Goal: Transaction & Acquisition: Purchase product/service

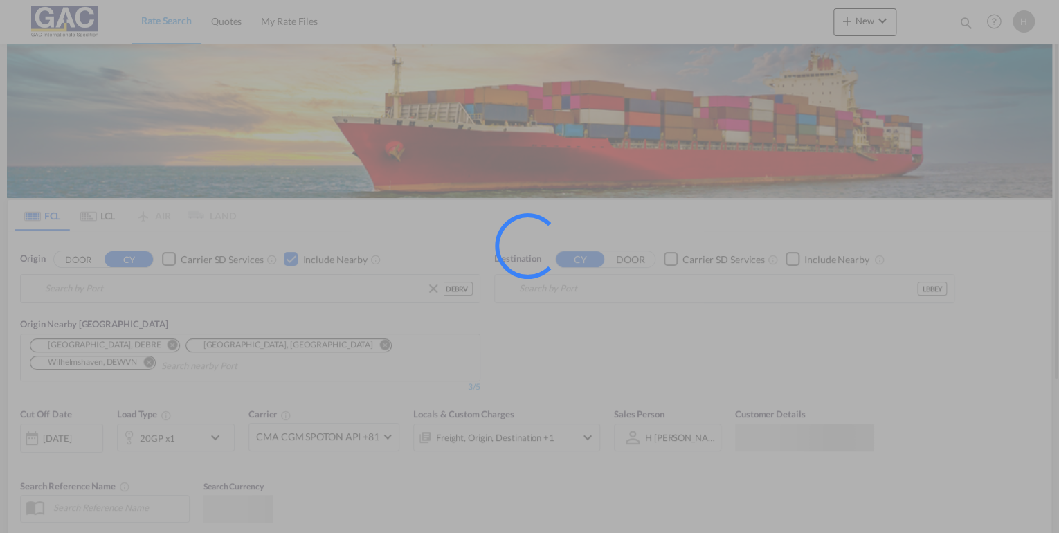
type input "[GEOGRAPHIC_DATA], DEBRV"
type input "[GEOGRAPHIC_DATA], LBBEY"
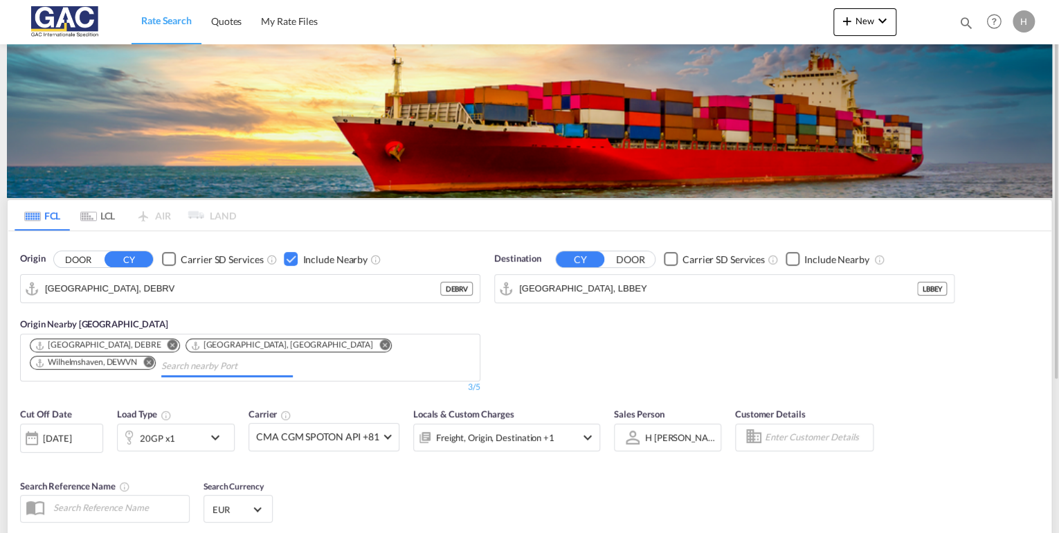
click at [161, 368] on input "Chips input." at bounding box center [227, 366] width 132 height 22
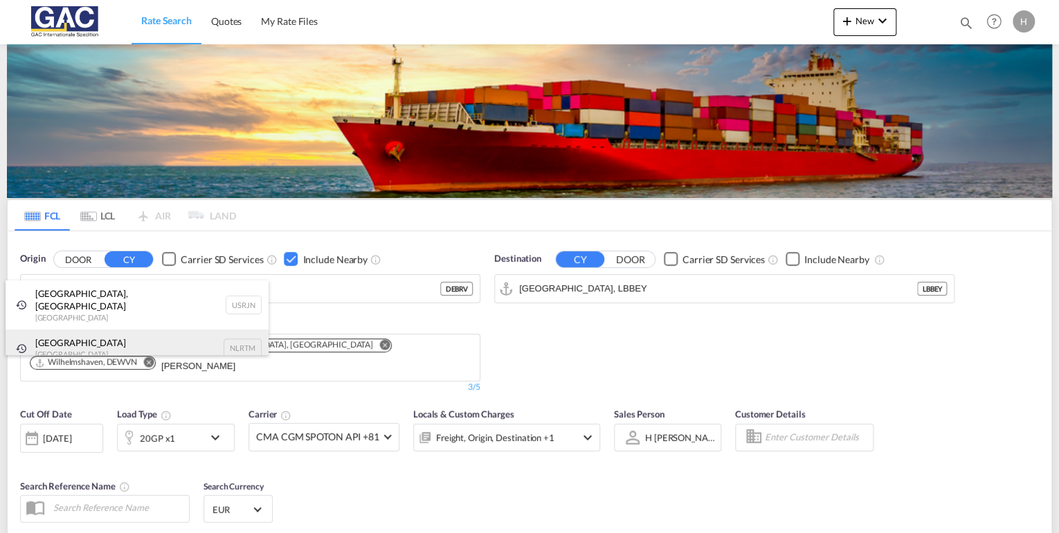
type input "[PERSON_NAME]"
click at [109, 350] on div "[GEOGRAPHIC_DATA] [GEOGRAPHIC_DATA] NLRTM" at bounding box center [137, 348] width 263 height 37
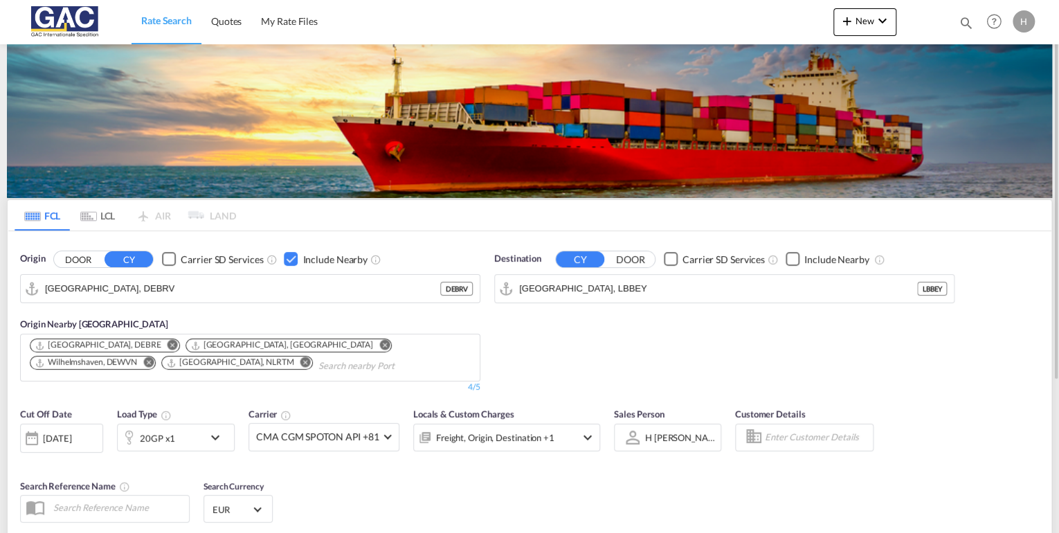
click at [213, 438] on md-icon "icon-chevron-down" at bounding box center [219, 437] width 24 height 17
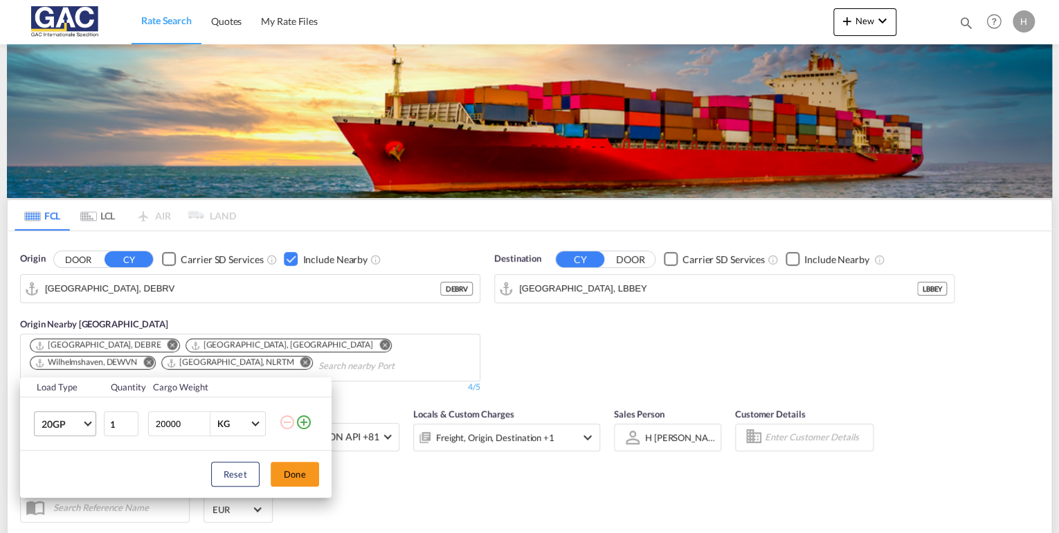
click at [75, 435] on md-select-value "20GP" at bounding box center [67, 424] width 55 height 24
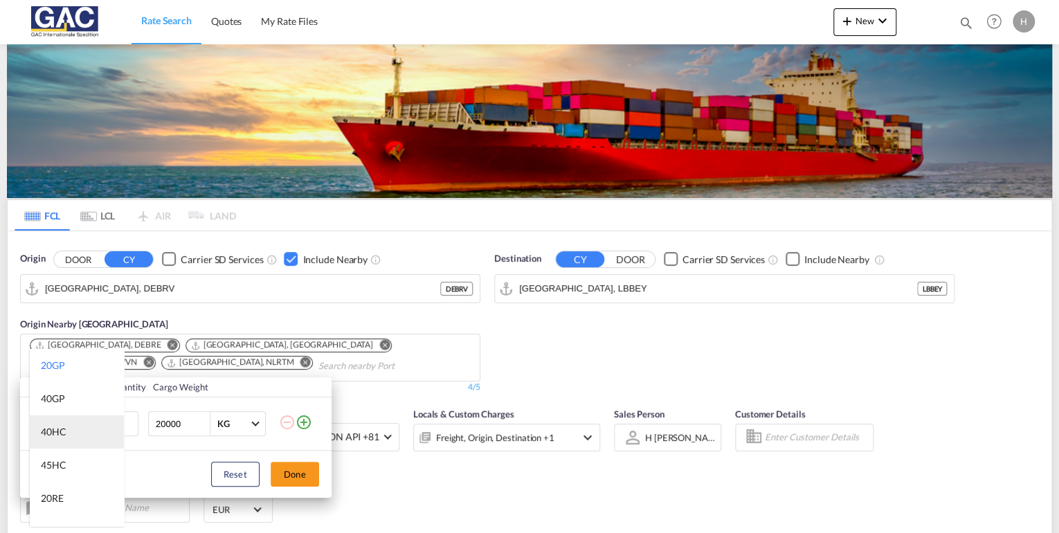
click at [61, 433] on div "40HC" at bounding box center [54, 432] width 26 height 14
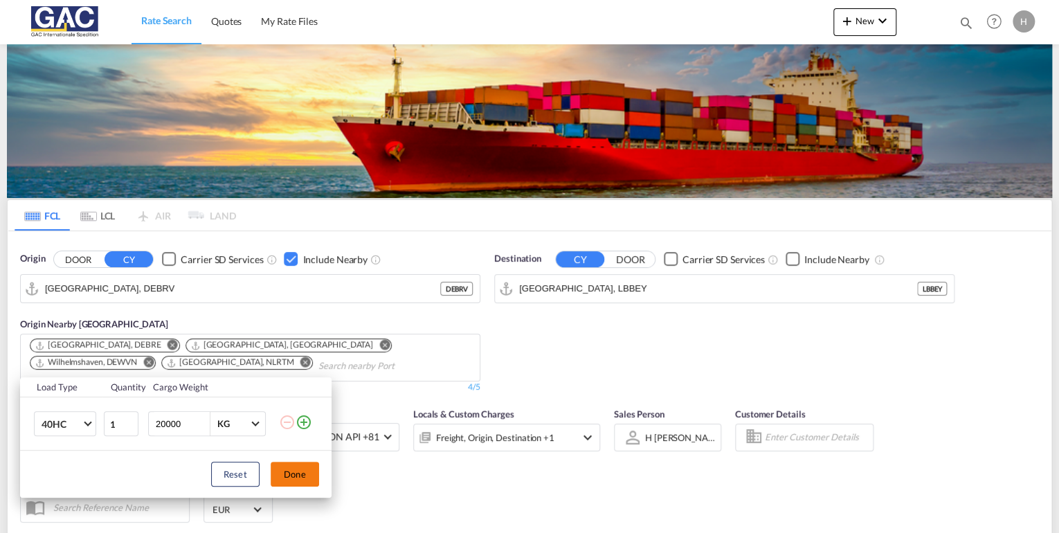
click at [278, 476] on button "Done" at bounding box center [295, 474] width 48 height 25
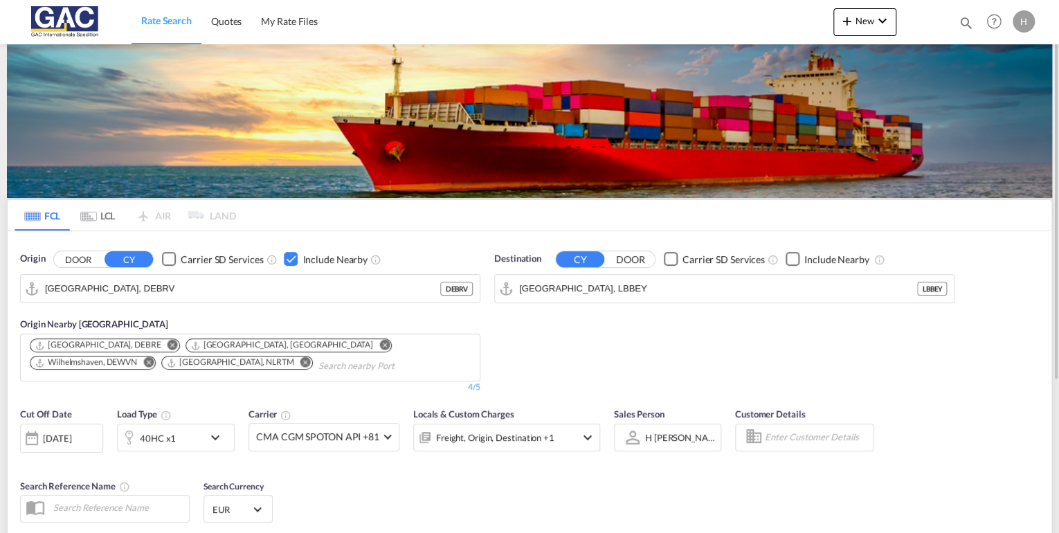
click at [300, 363] on md-icon "Remove" at bounding box center [305, 362] width 10 height 10
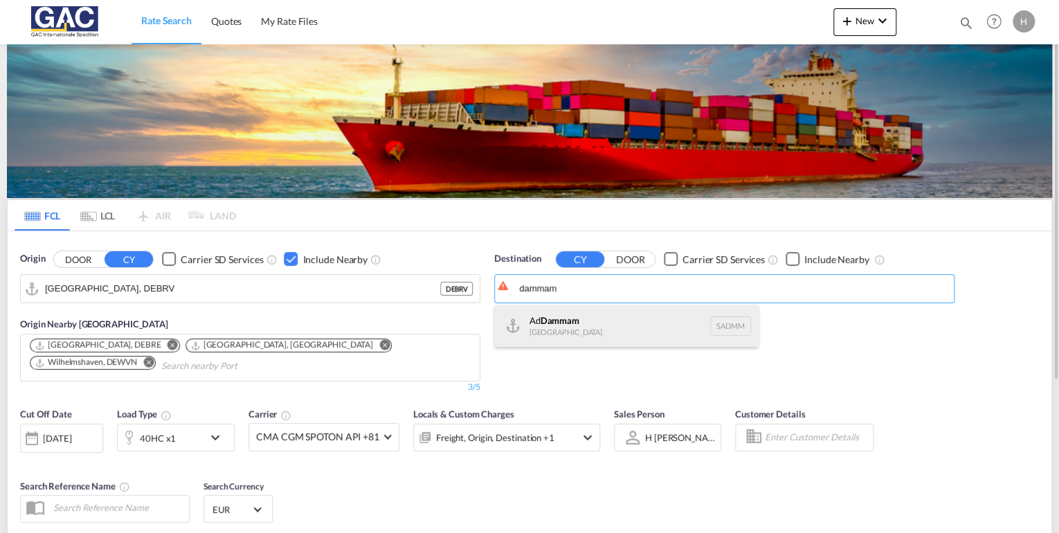
click at [552, 332] on div "Ad Dammam [GEOGRAPHIC_DATA] [GEOGRAPHIC_DATA]" at bounding box center [626, 326] width 263 height 42
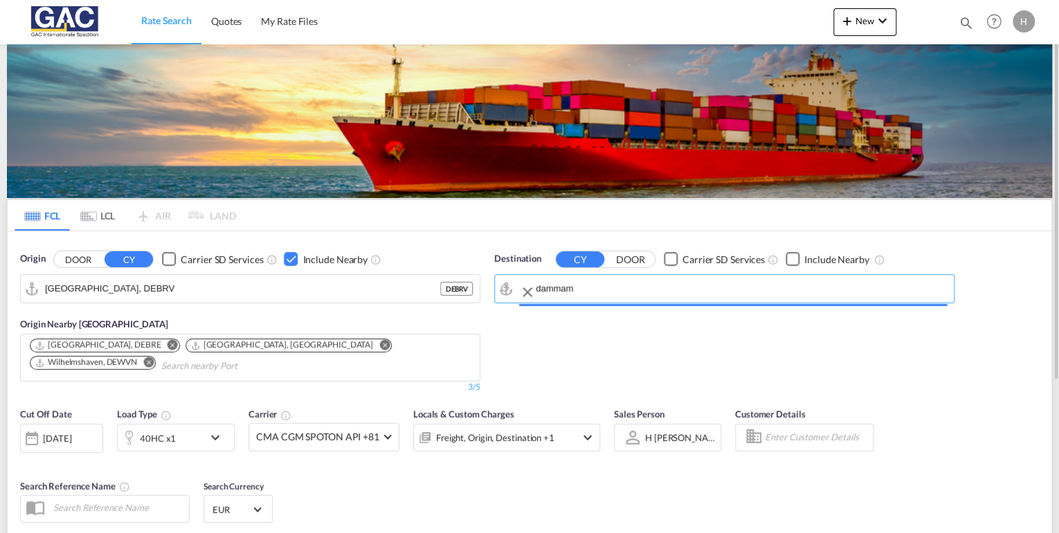
type input "Ad Dammam, SADMM"
click at [790, 257] on div "Checkbox No Ink" at bounding box center [793, 259] width 14 height 14
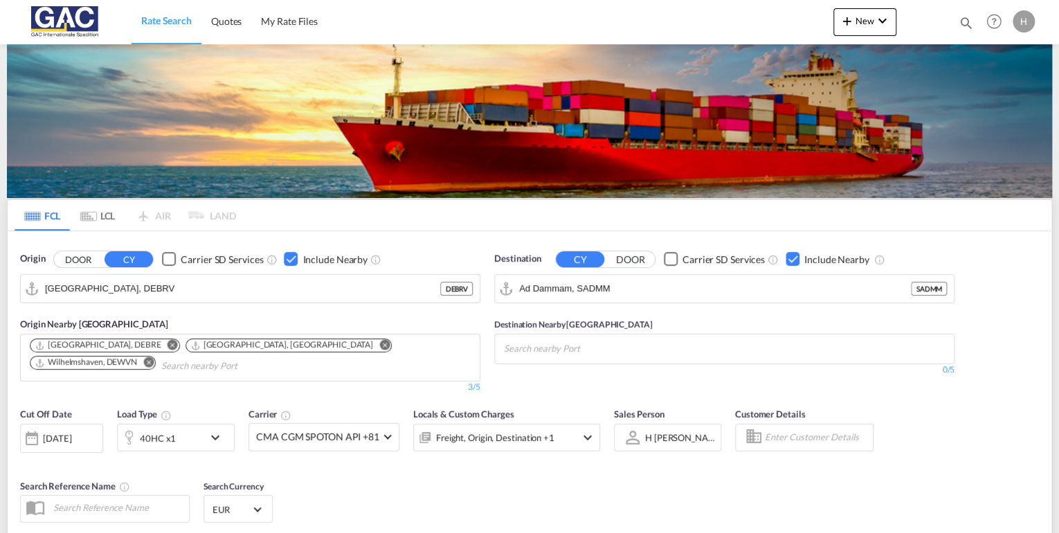
click at [791, 257] on div "Checkbox No Ink" at bounding box center [793, 259] width 14 height 14
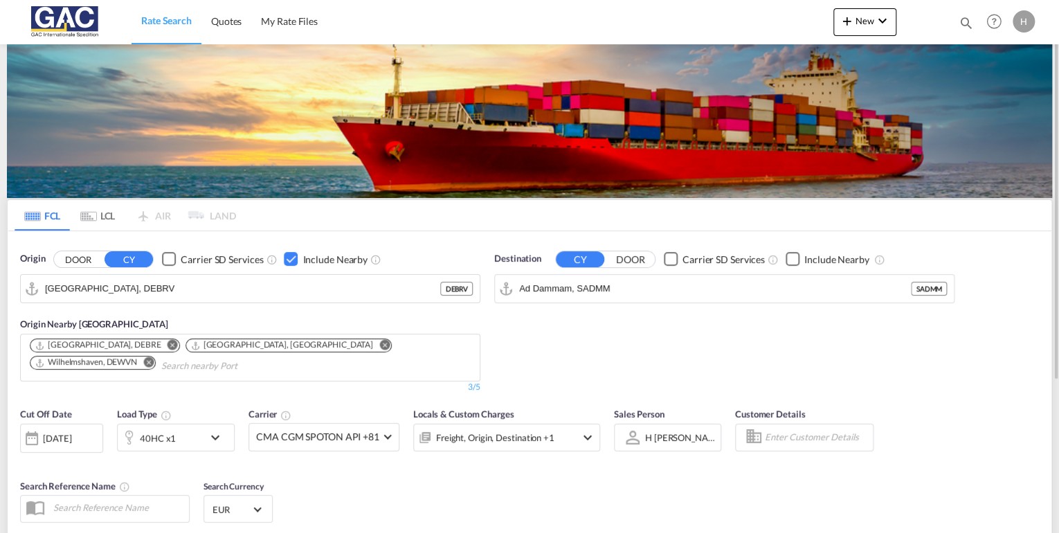
scroll to position [215, 0]
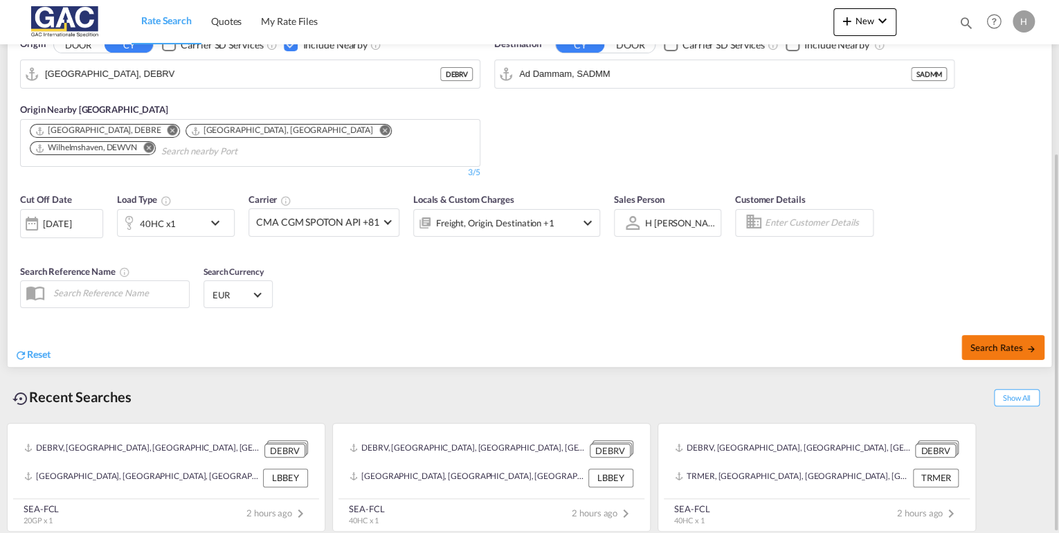
click at [991, 346] on span "Search Rates" at bounding box center [1003, 347] width 66 height 11
type input "DEBRV to SADMM / [DATE]"
